Goal: Understand process/instructions

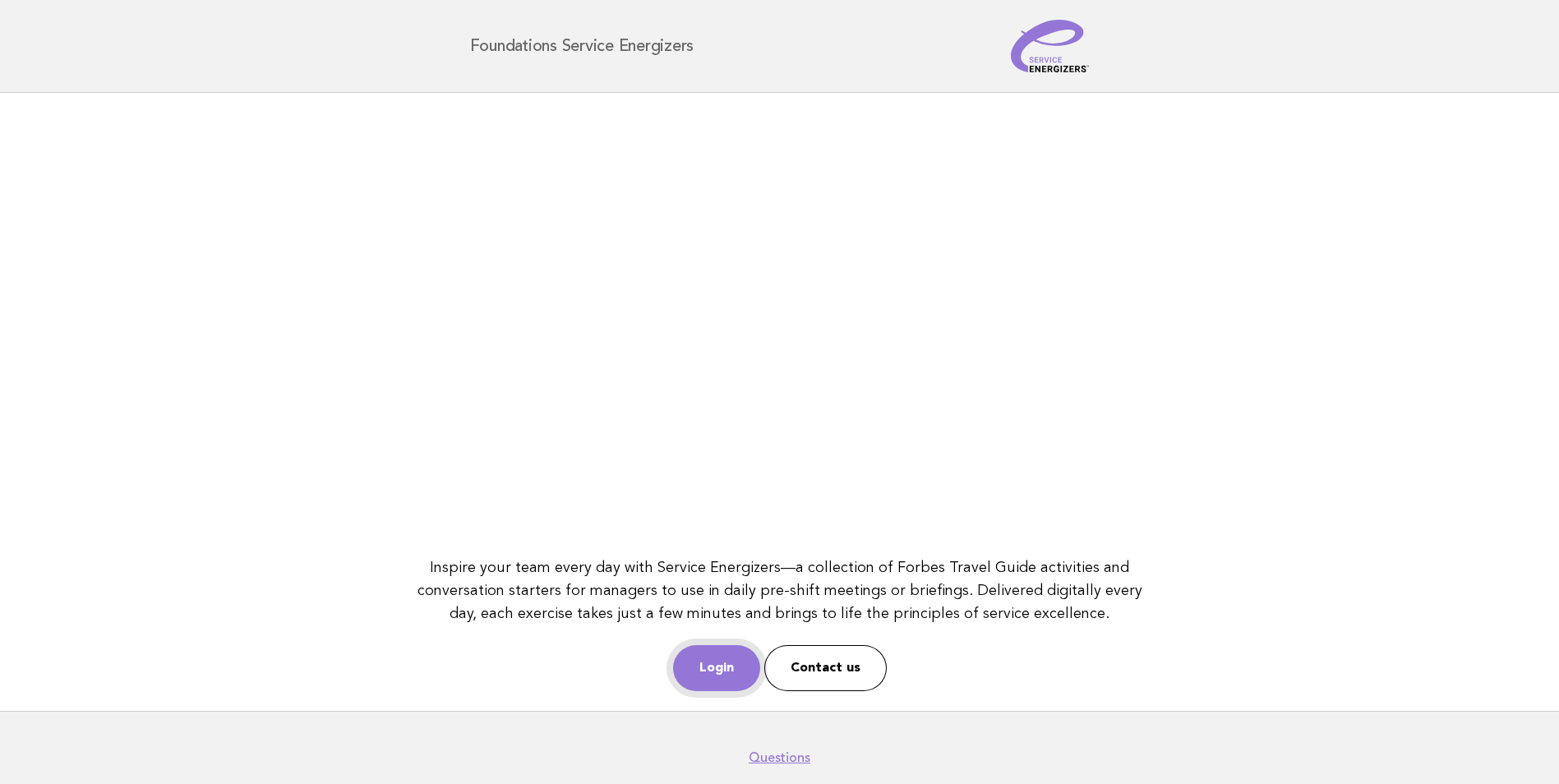
click at [715, 666] on link "Login" at bounding box center [716, 668] width 87 height 46
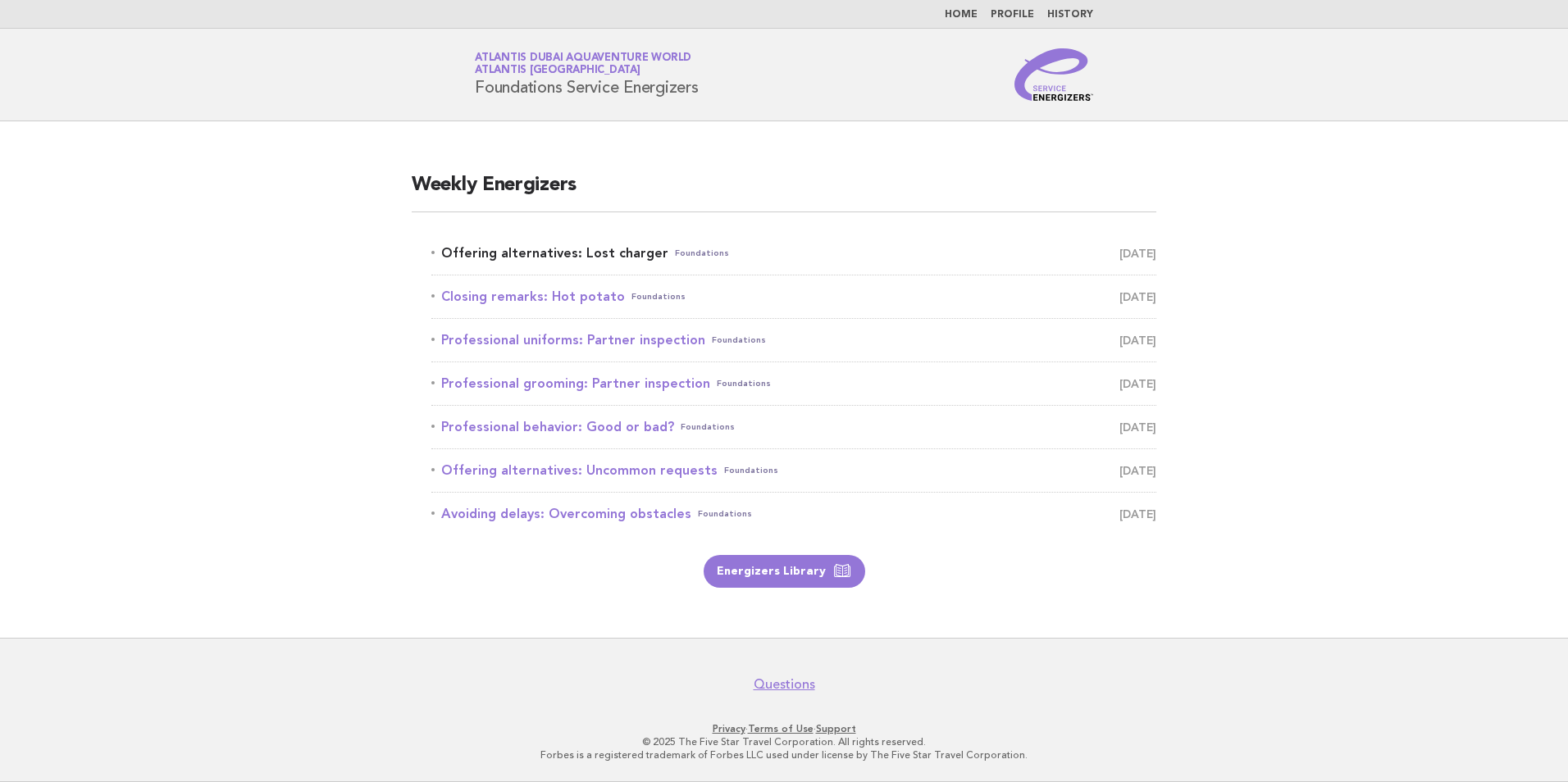
click at [603, 253] on link "Offering alternatives: Lost charger Foundations September 29" at bounding box center [794, 253] width 725 height 23
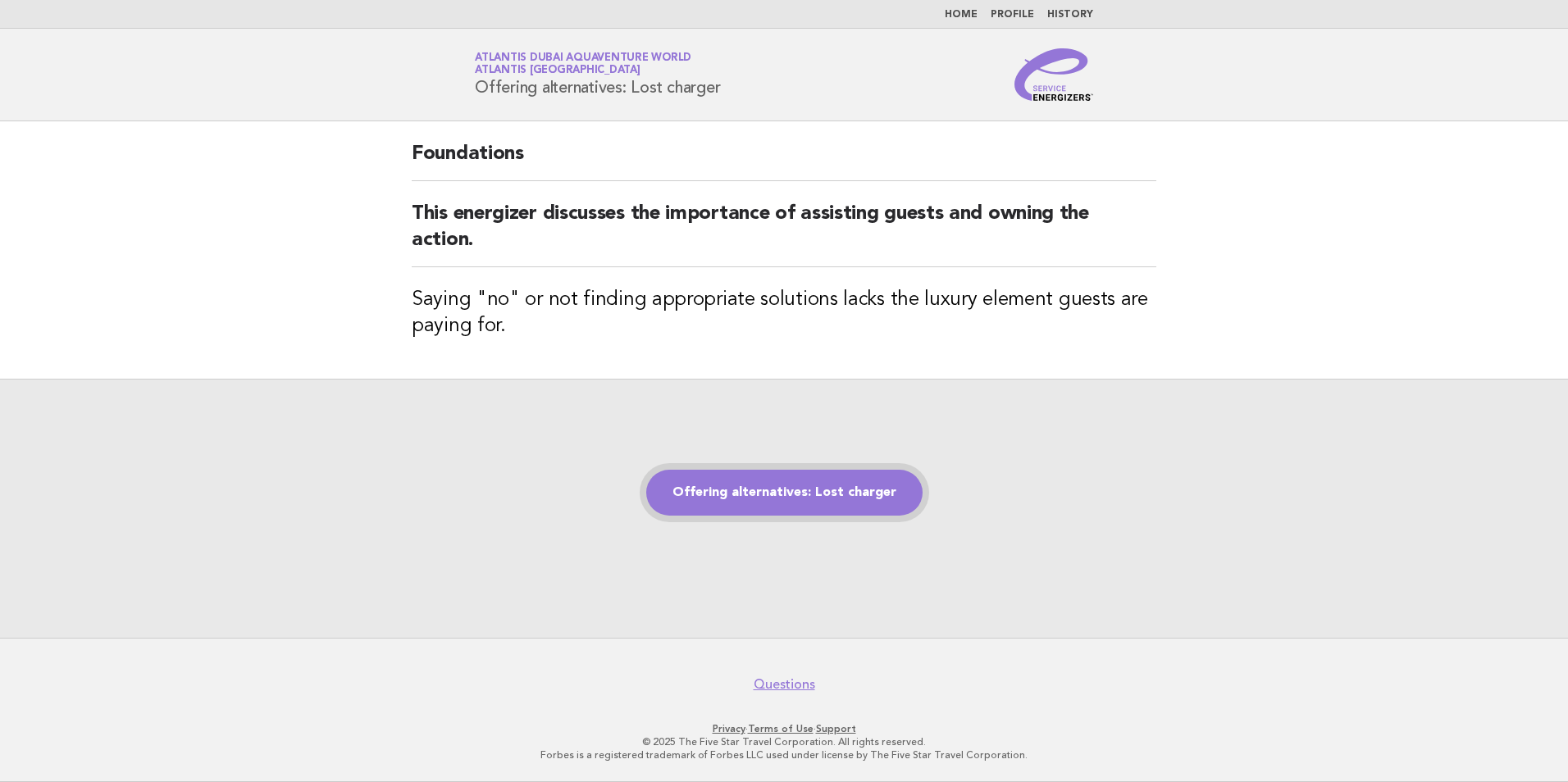
click at [783, 499] on link "Offering alternatives: Lost charger" at bounding box center [784, 492] width 276 height 46
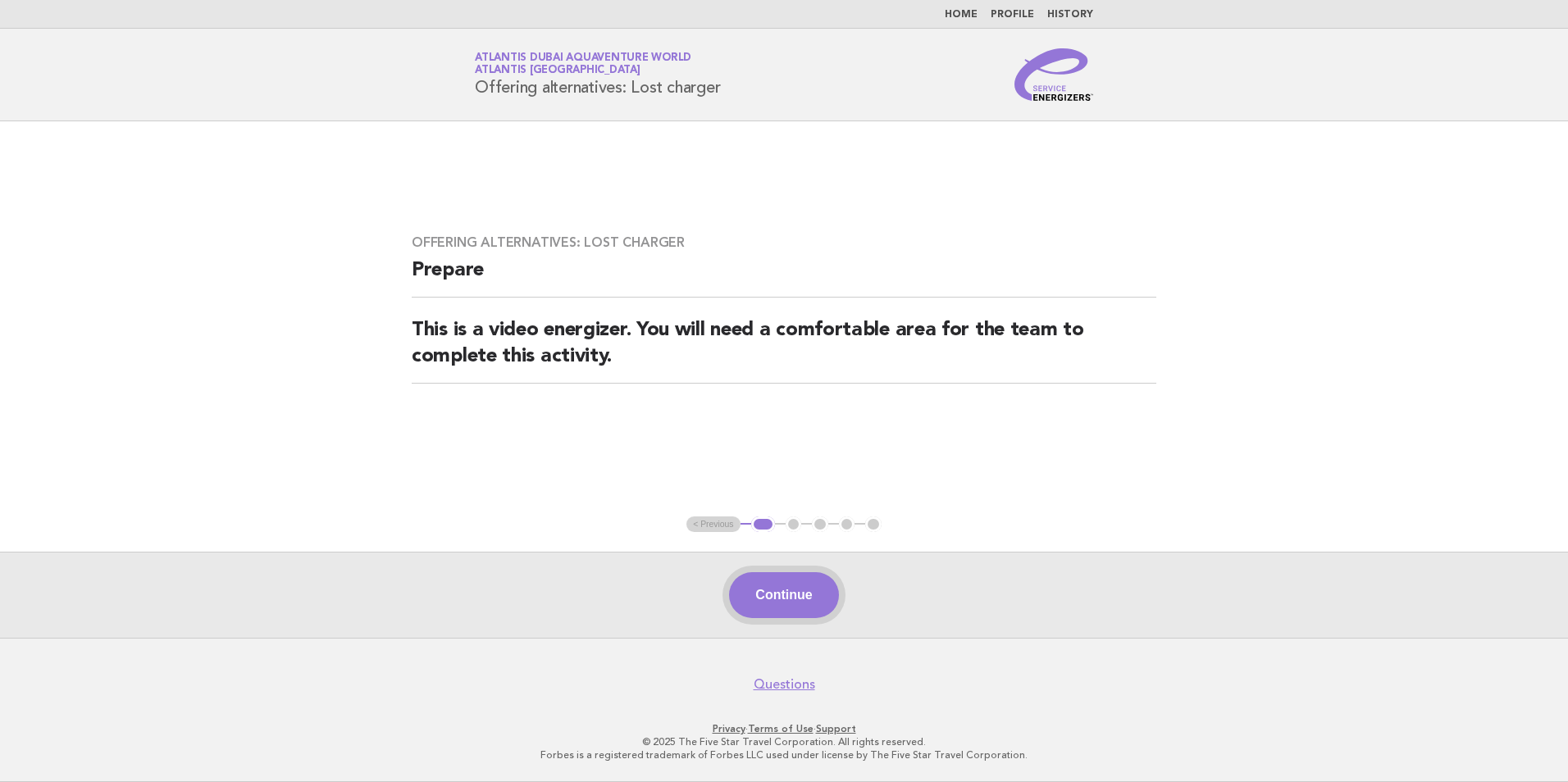
click at [765, 593] on button "Continue" at bounding box center [783, 594] width 109 height 46
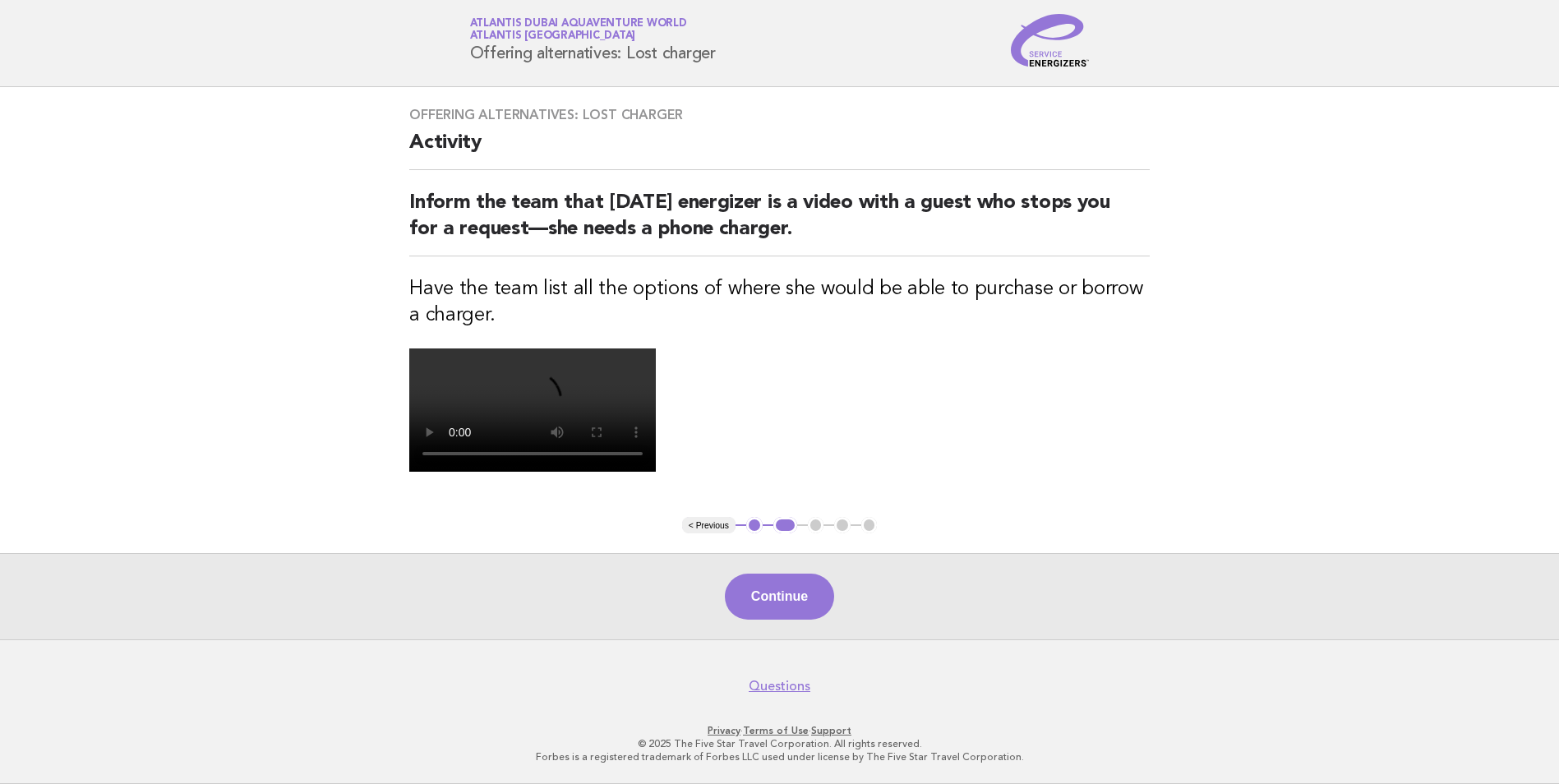
scroll to position [247, 0]
click at [794, 619] on button "Continue" at bounding box center [780, 596] width 109 height 46
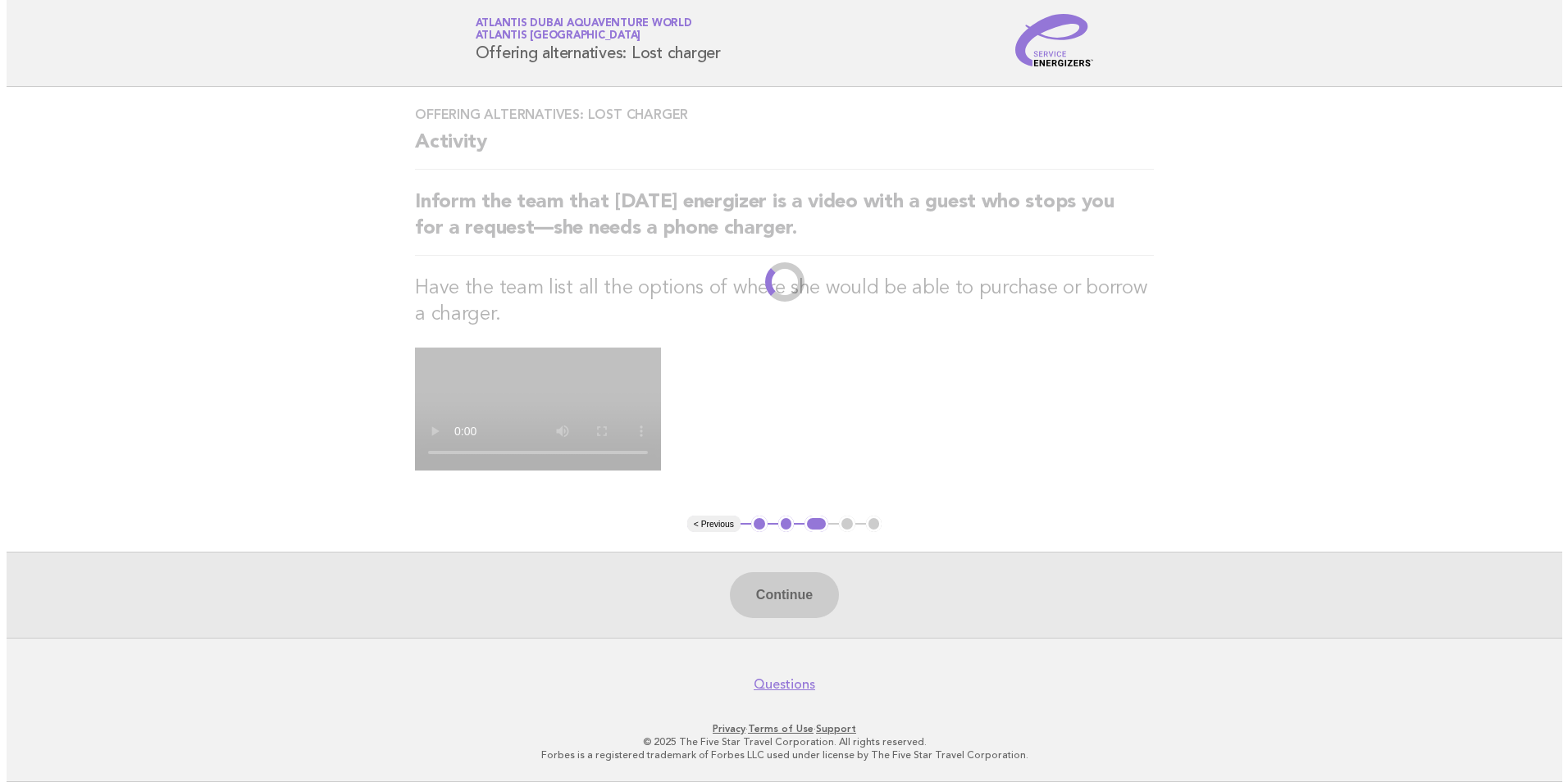
scroll to position [0, 0]
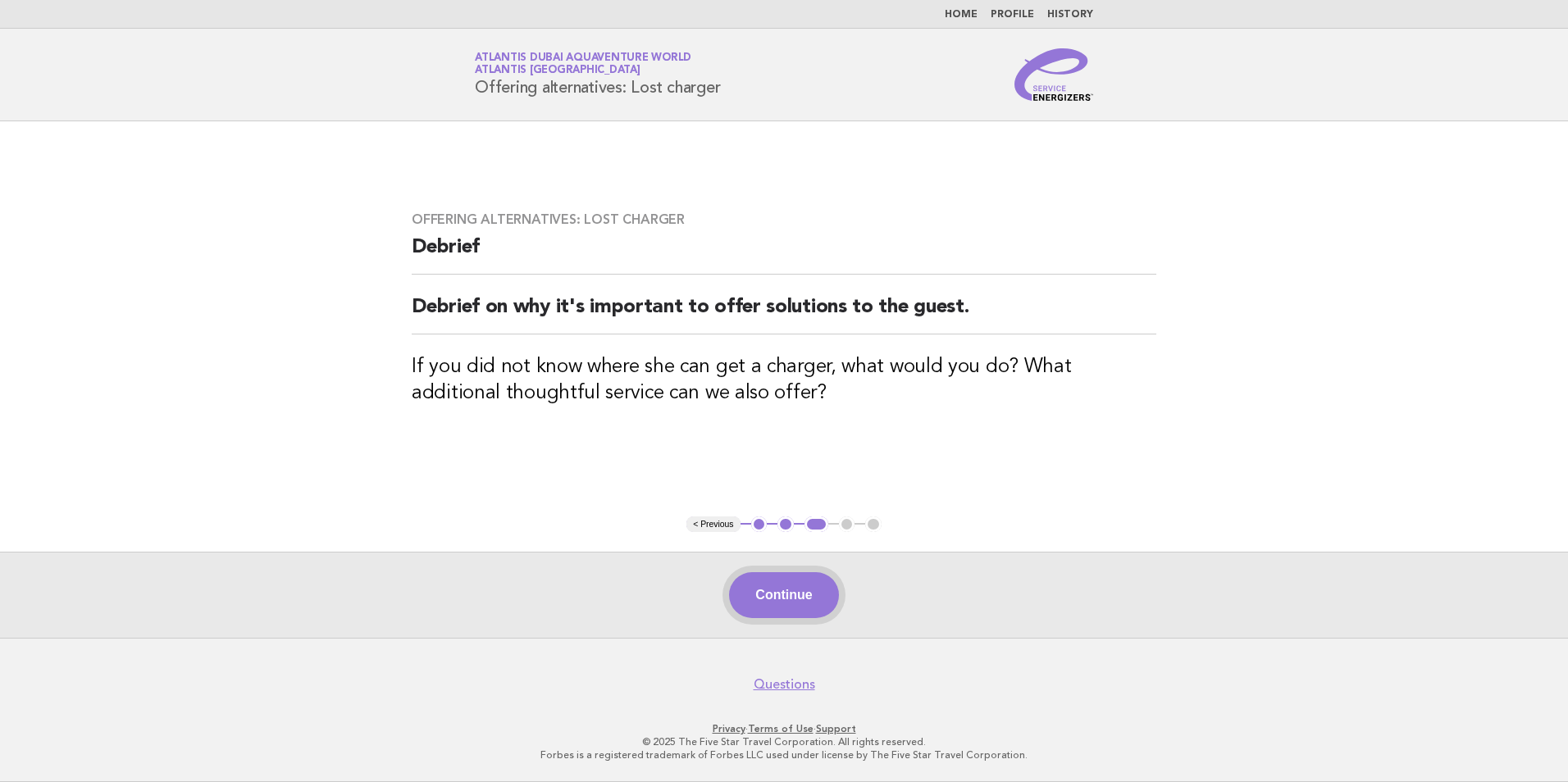
click at [782, 594] on button "Continue" at bounding box center [783, 594] width 109 height 46
